Goal: Task Accomplishment & Management: Complete application form

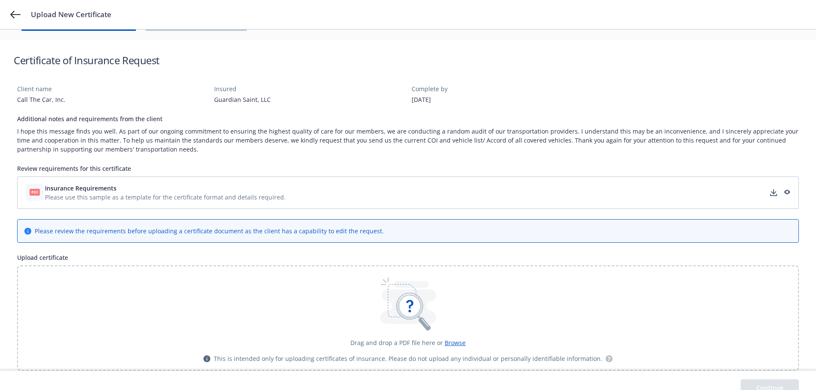
scroll to position [43, 0]
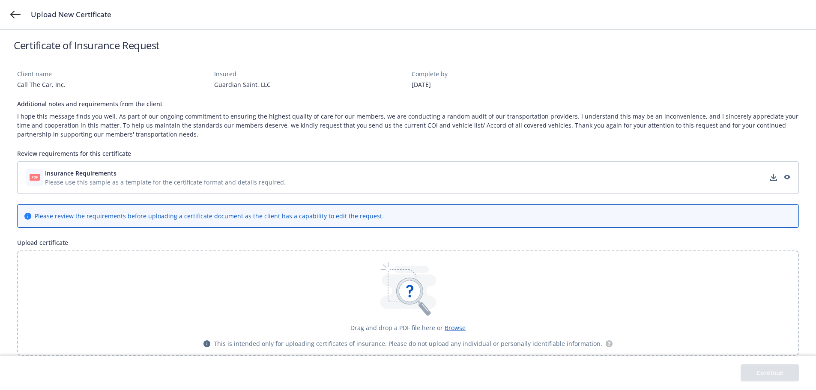
click at [93, 176] on span "Insurance Requirements" at bounding box center [81, 173] width 72 height 9
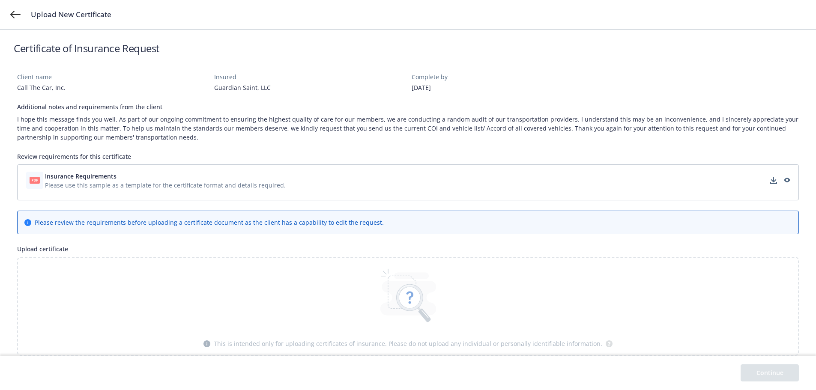
scroll to position [0, 0]
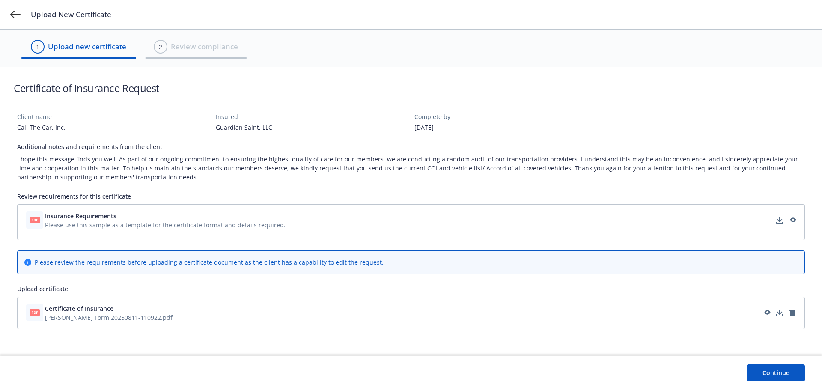
click at [788, 378] on button "Continue" at bounding box center [776, 372] width 58 height 17
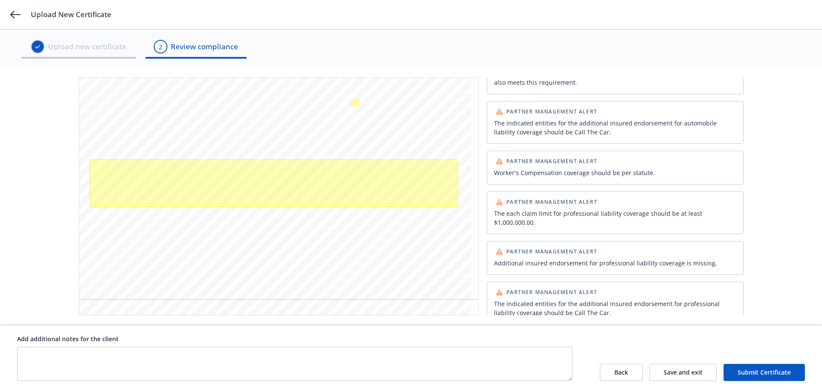
scroll to position [300, 0]
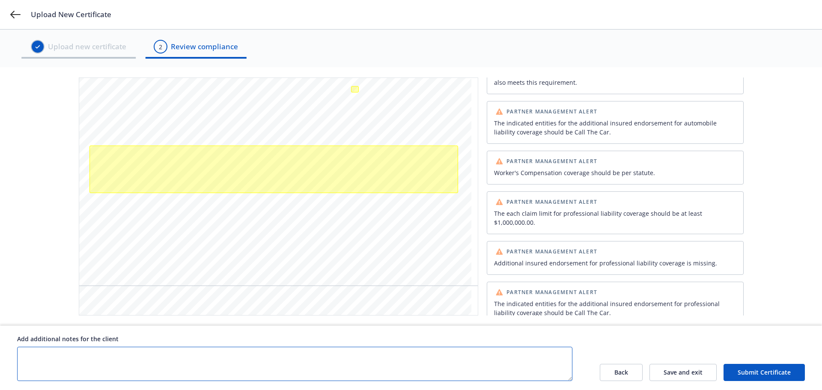
click at [96, 357] on textarea at bounding box center [294, 364] width 555 height 34
type textarea "G"
type textarea "General LiABILIRY"
drag, startPoint x: 74, startPoint y: 353, endPoint x: 54, endPoint y: 375, distance: 29.4
click at [54, 375] on textarea "General LiABILIRY" at bounding box center [294, 364] width 555 height 34
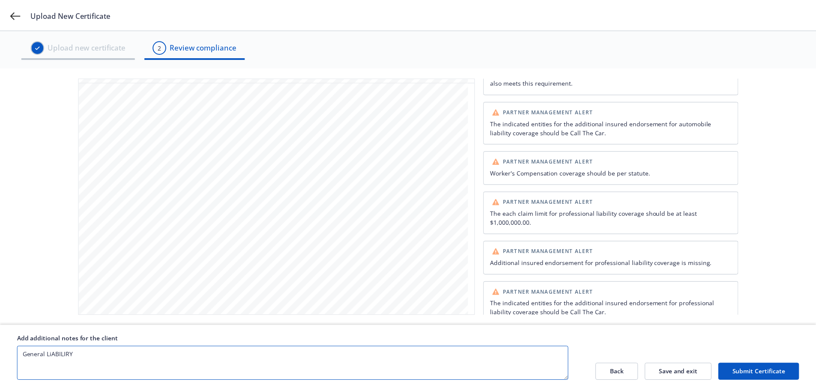
scroll to position [514, 0]
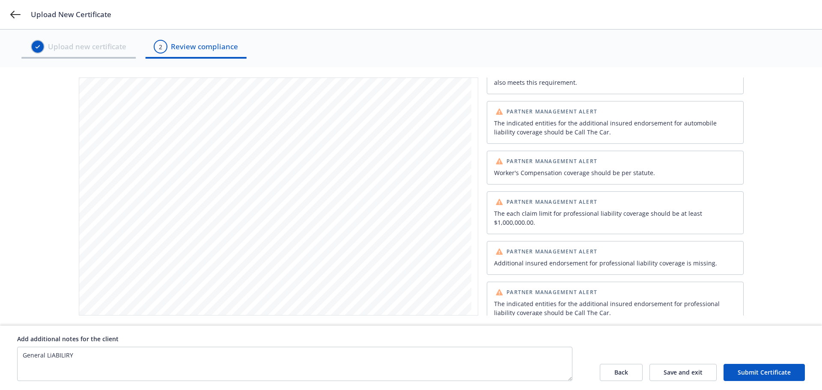
click at [634, 375] on button "Back" at bounding box center [621, 372] width 43 height 17
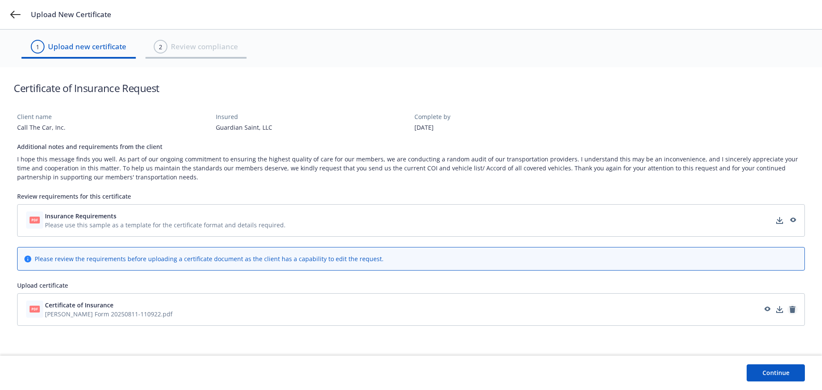
drag, startPoint x: 101, startPoint y: 310, endPoint x: 793, endPoint y: 311, distance: 692.0
click at [793, 311] on icon "remove" at bounding box center [793, 309] width 6 height 7
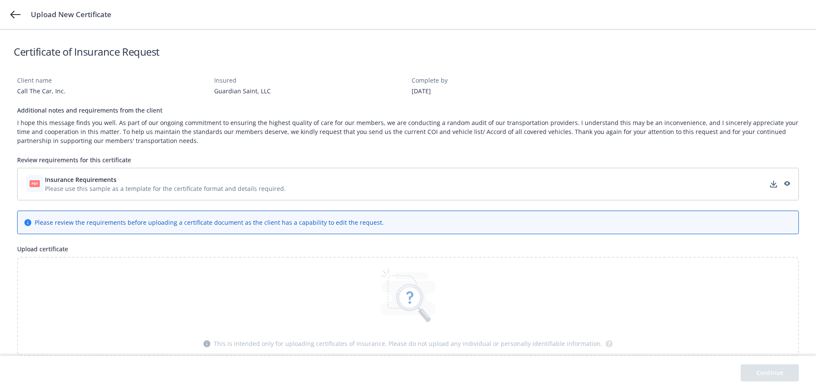
scroll to position [0, 0]
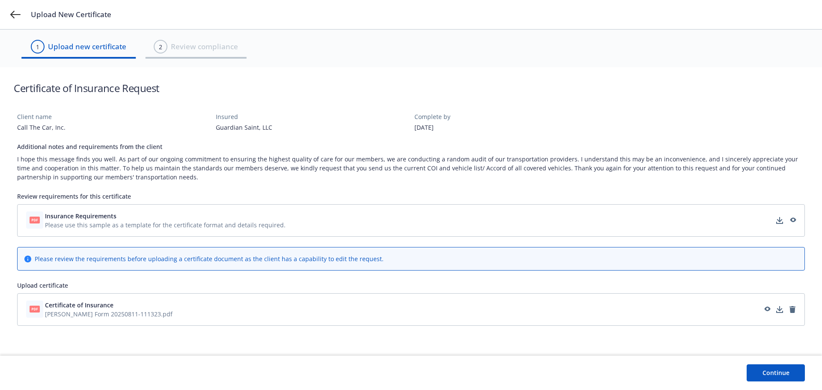
click at [760, 373] on button "Continue" at bounding box center [776, 372] width 58 height 17
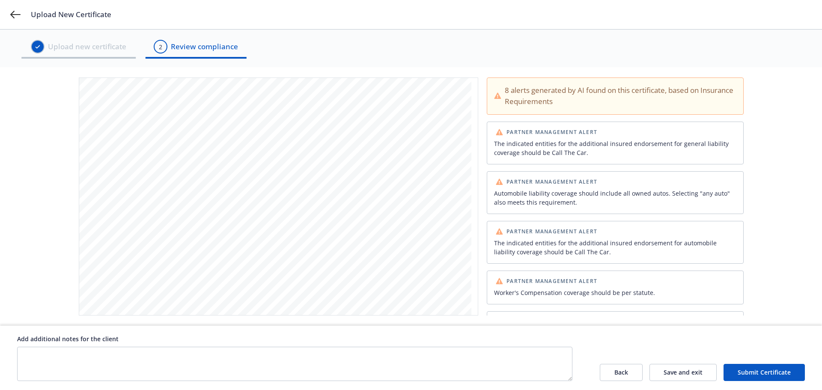
click at [110, 234] on span "COVERAGES" at bounding box center [109, 236] width 32 height 5
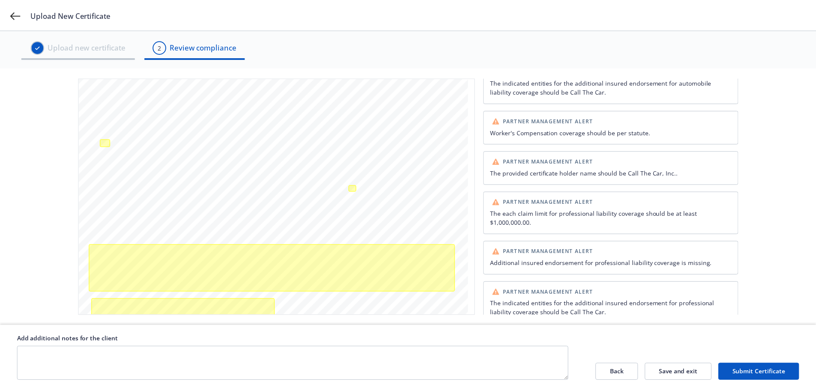
scroll to position [214, 0]
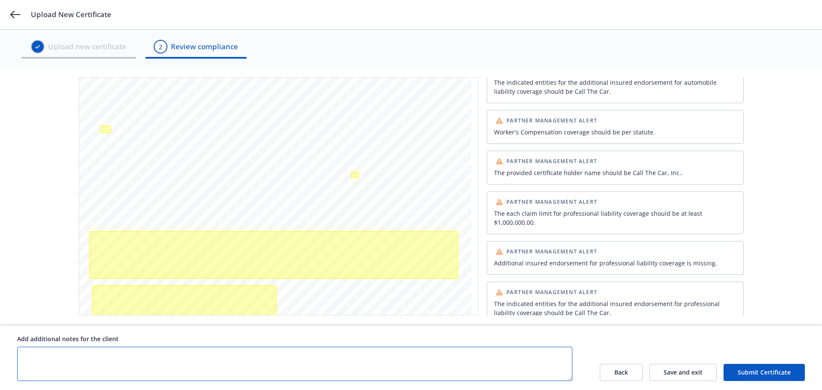
click at [304, 358] on textarea at bounding box center [294, 364] width 555 height 34
click at [83, 266] on div "[DATE] Colony West Financial Insurance Services, Inc. License # 0C42420 [STREET…" at bounding box center [275, 117] width 392 height 507
click at [618, 374] on button "Back" at bounding box center [621, 372] width 43 height 17
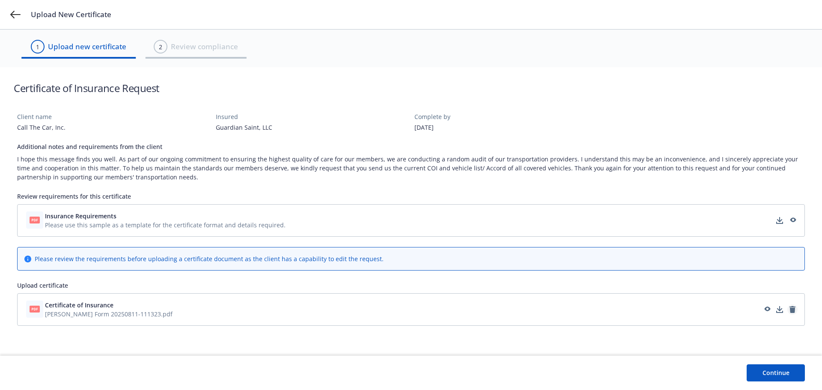
click at [791, 311] on icon "remove" at bounding box center [792, 309] width 7 height 7
click at [761, 376] on button "Continue" at bounding box center [776, 372] width 58 height 17
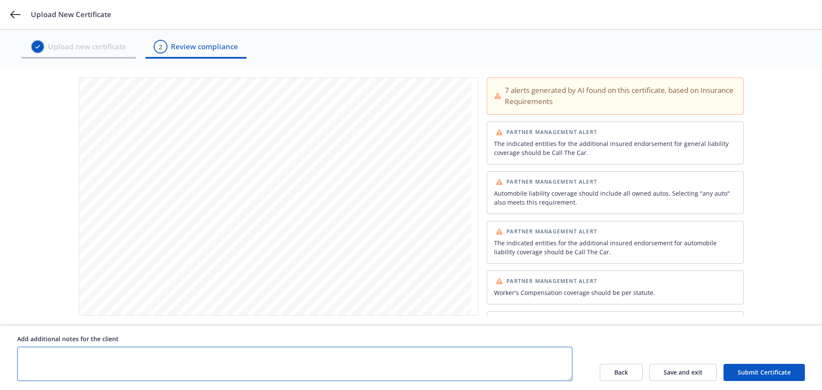
click at [189, 361] on textarea at bounding box center [294, 364] width 555 height 34
click at [193, 350] on textarea "General Liability/ Professional Liability Additional In" at bounding box center [294, 364] width 555 height 34
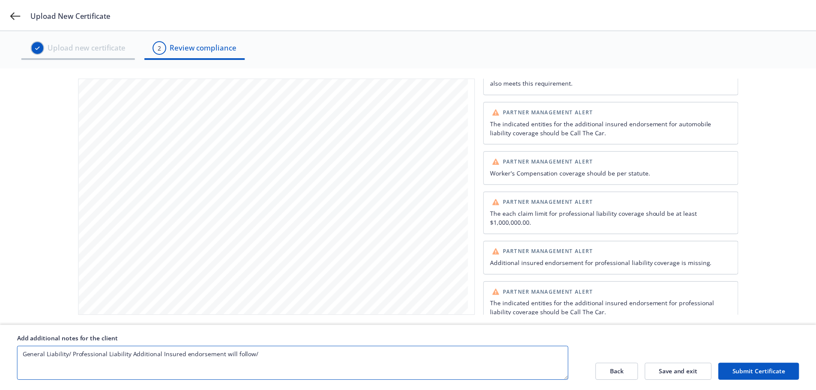
scroll to position [685, 0]
type textarea "General Liability/ Professional Liability Additional Insured endorsement will f…"
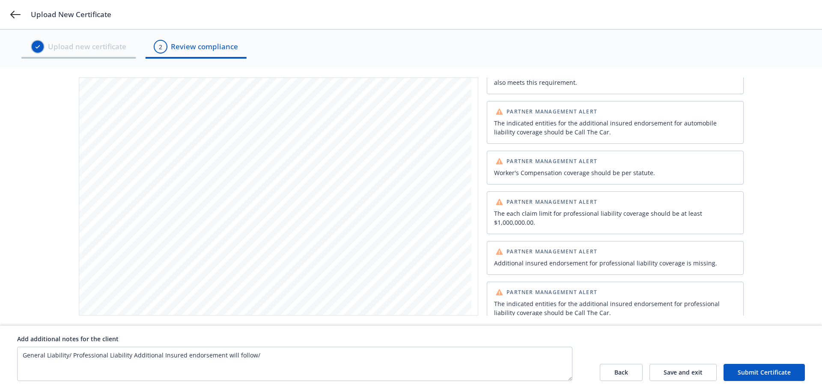
click at [756, 376] on button "Submit Certificate" at bounding box center [764, 372] width 81 height 17
